Goal: Information Seeking & Learning: Understand process/instructions

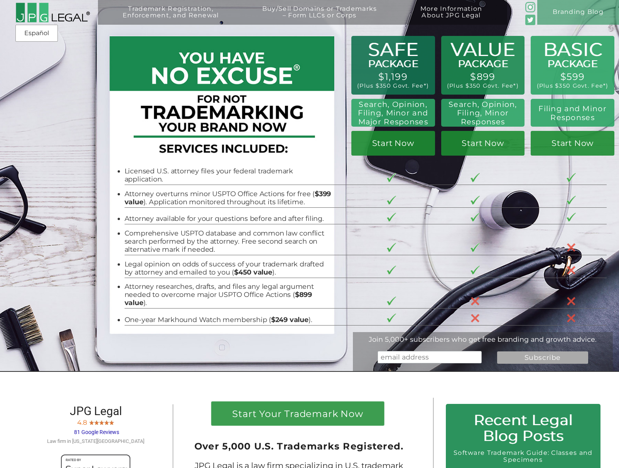
scroll to position [110, 0]
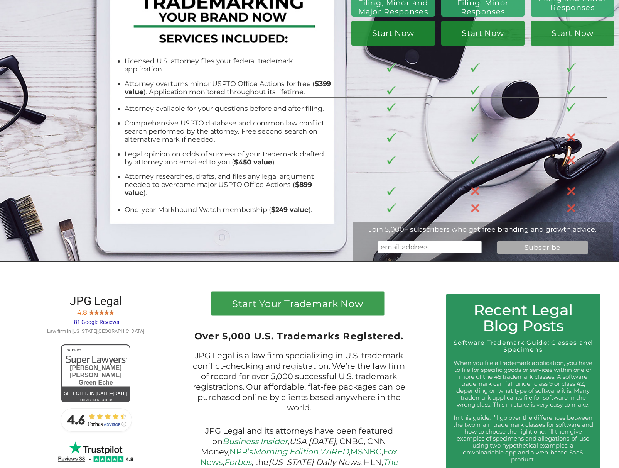
click at [81, 319] on span "81 Google Reviews" at bounding box center [96, 322] width 45 height 6
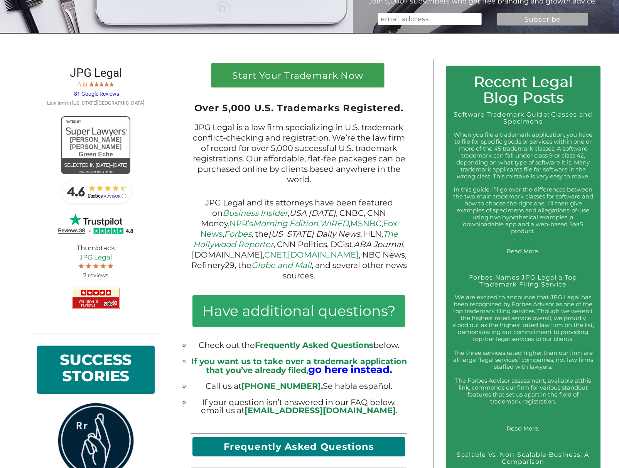
scroll to position [0, 0]
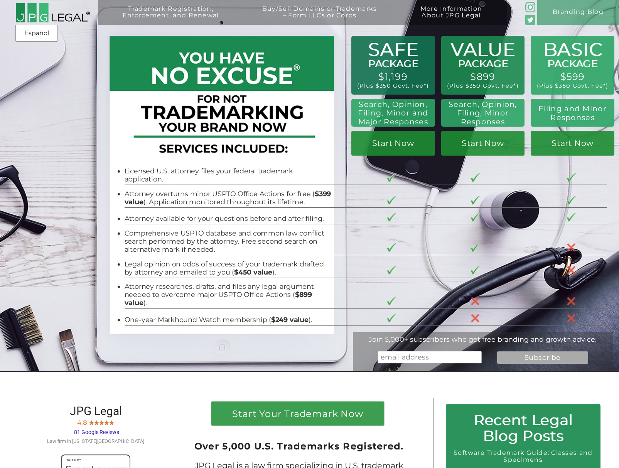
click at [57, 106] on div "Trademark Registration, Enforcement, and Renewal File a Trademark Application T…" at bounding box center [309, 55] width 619 height 111
click at [38, 35] on link "Español" at bounding box center [37, 34] width 32 height 14
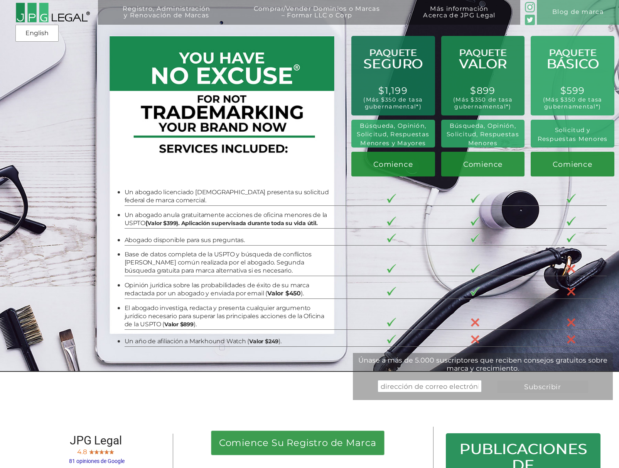
click at [56, 153] on div "PAQUETE BÁSICO - $599 (Más $350 de tasa gubernamental*) Solicitud y Respuestas …" at bounding box center [309, 185] width 619 height 371
click at [30, 32] on link "English" at bounding box center [37, 34] width 32 height 14
